Goal: Information Seeking & Learning: Learn about a topic

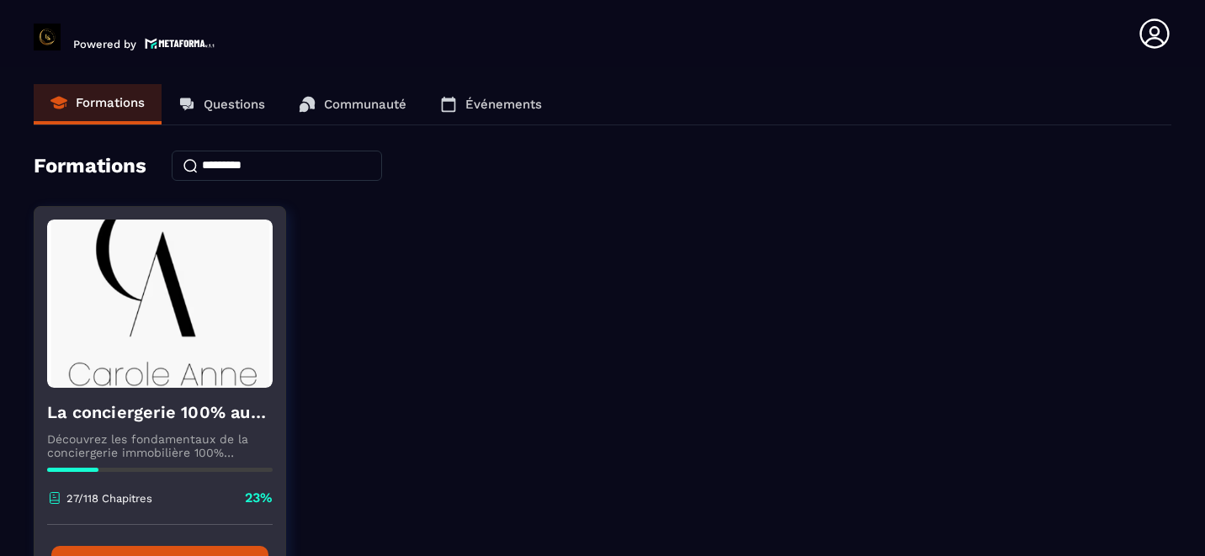
click at [183, 327] on img at bounding box center [160, 304] width 226 height 168
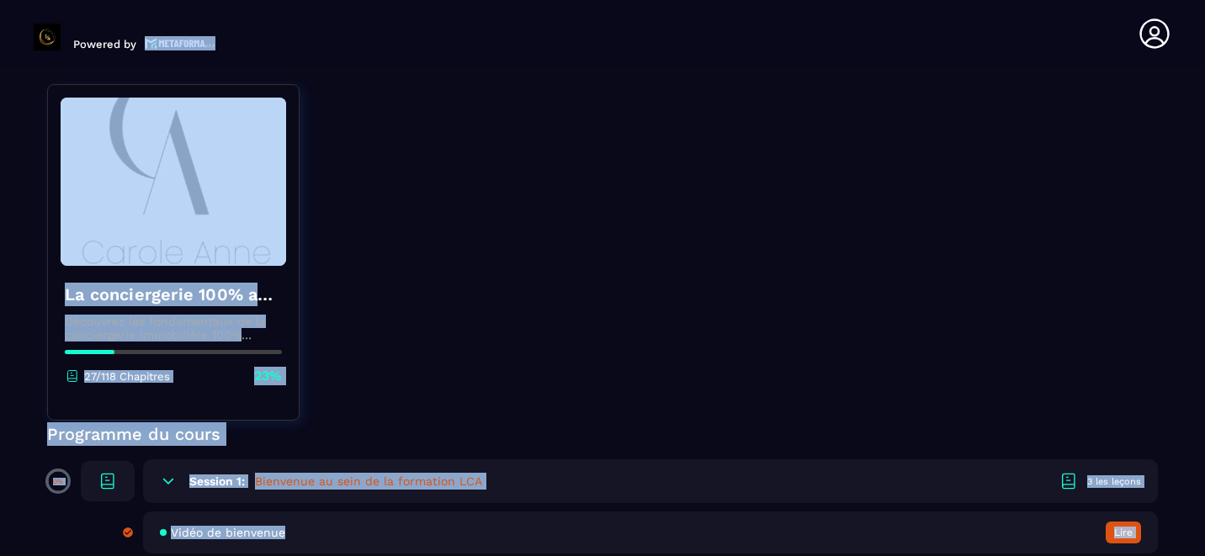
scroll to position [222, 0]
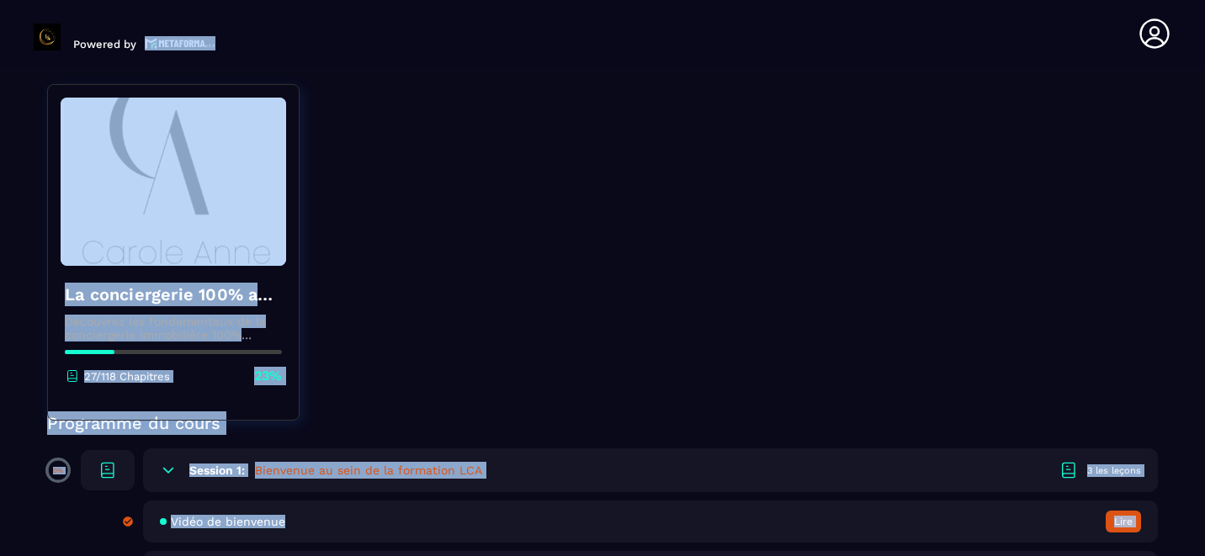
click at [240, 515] on span "Vidéo de bienvenue" at bounding box center [228, 521] width 114 height 13
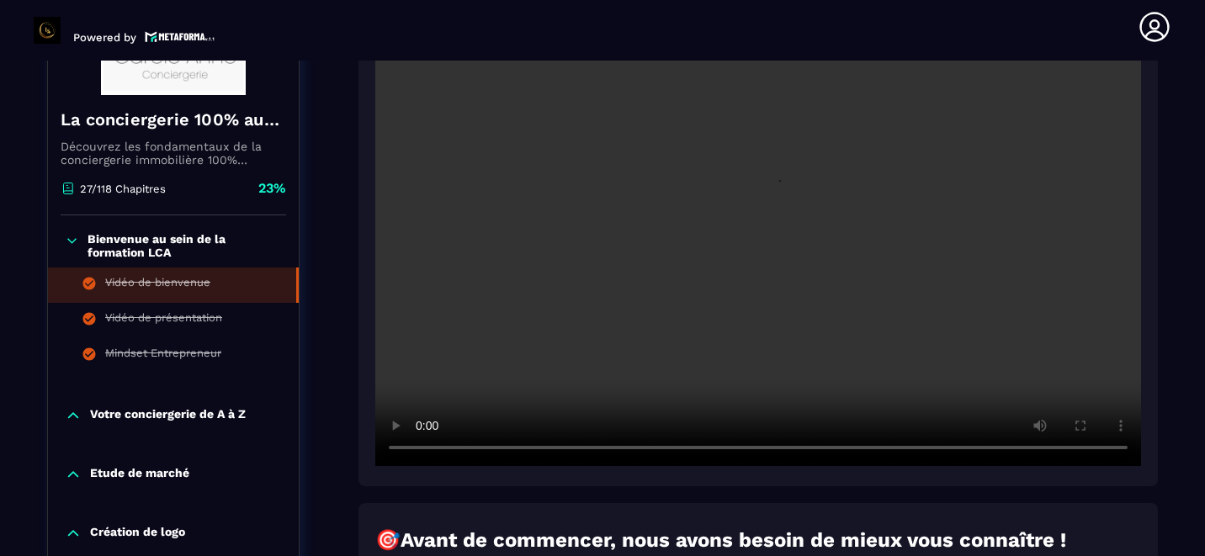
scroll to position [315, 0]
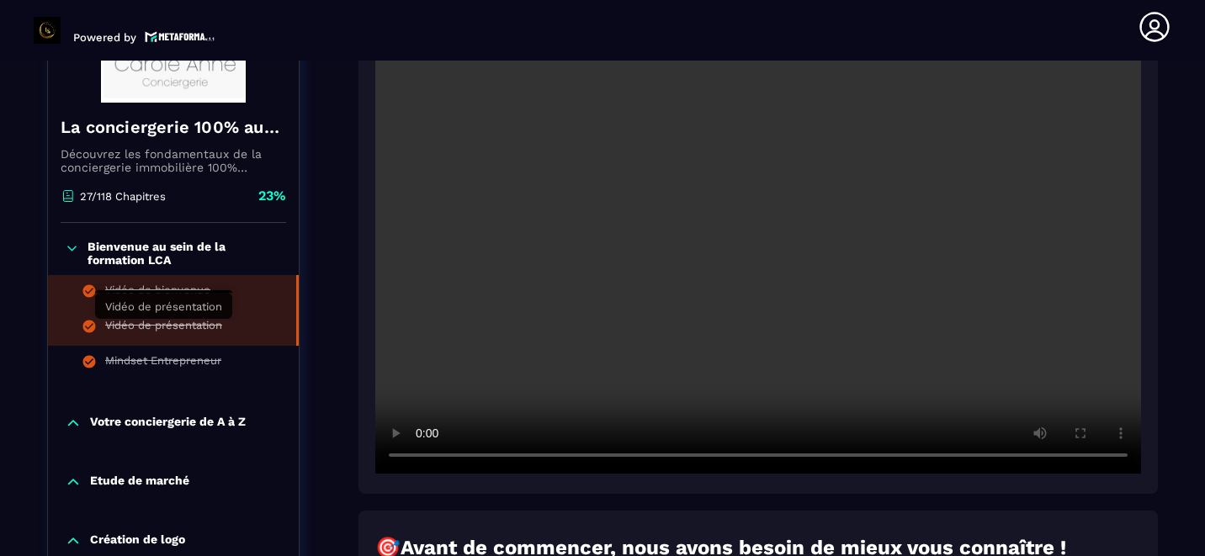
click at [118, 321] on div "Vidéo de présentation" at bounding box center [163, 328] width 117 height 19
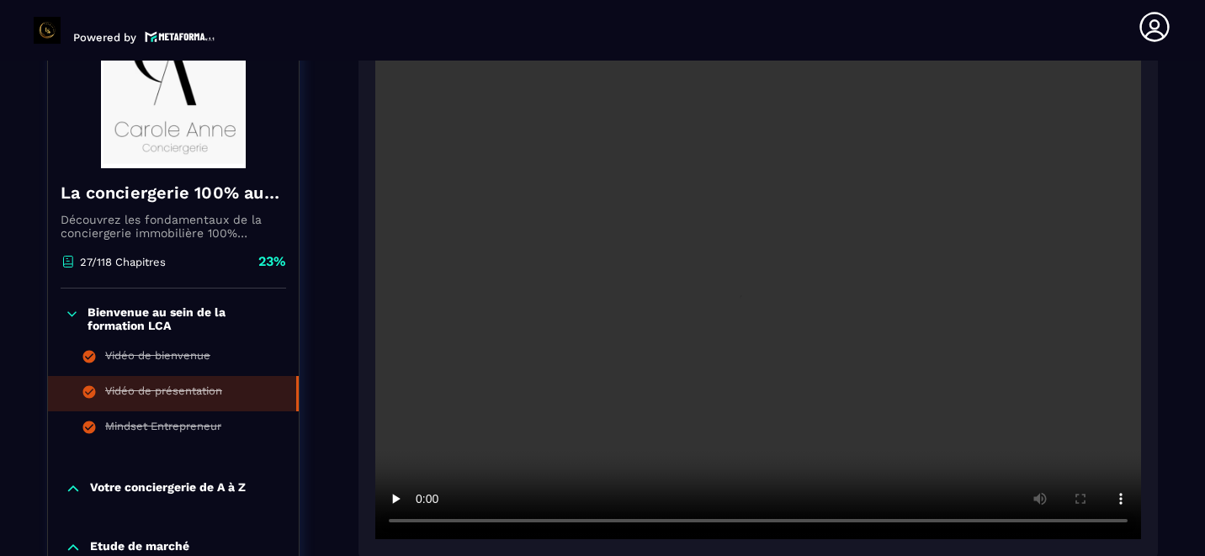
scroll to position [247, 0]
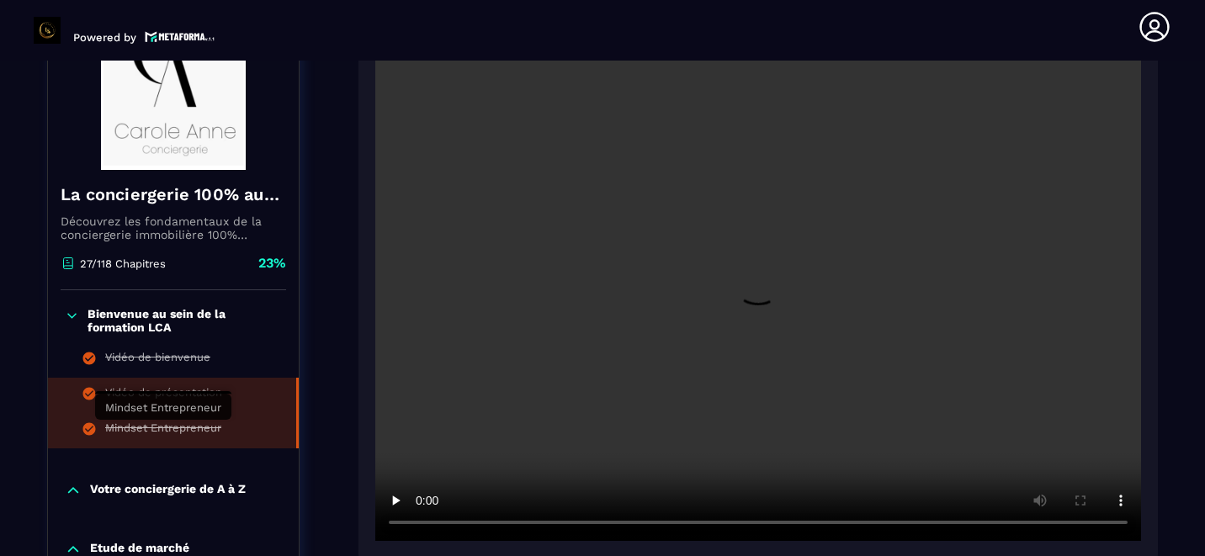
click at [151, 424] on div "Mindset Entrepreneur" at bounding box center [163, 431] width 116 height 19
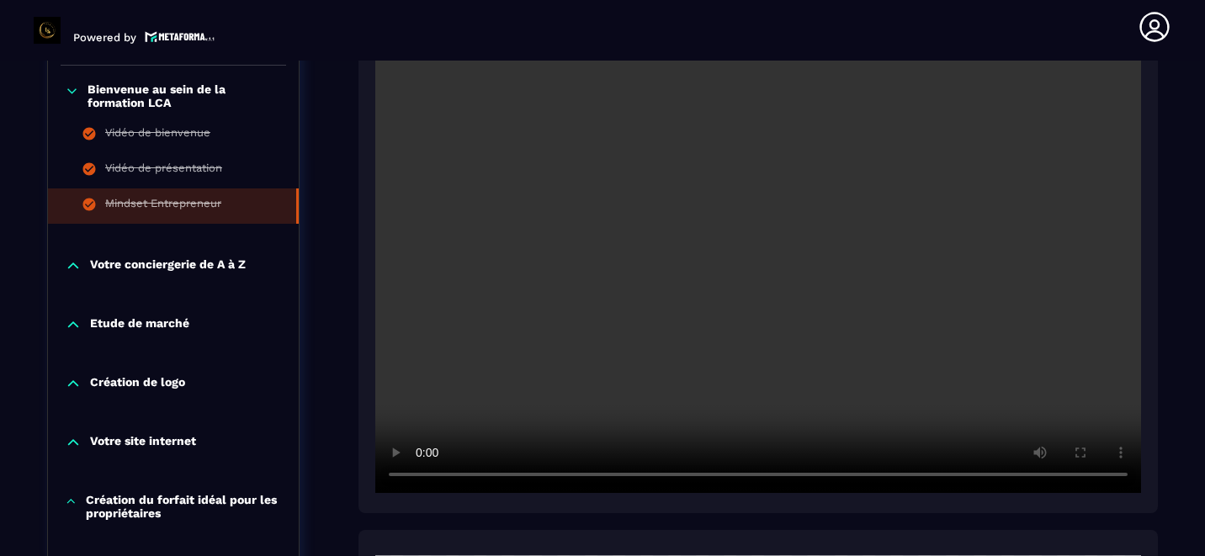
scroll to position [504, 0]
